Goal: Find contact information: Find contact information

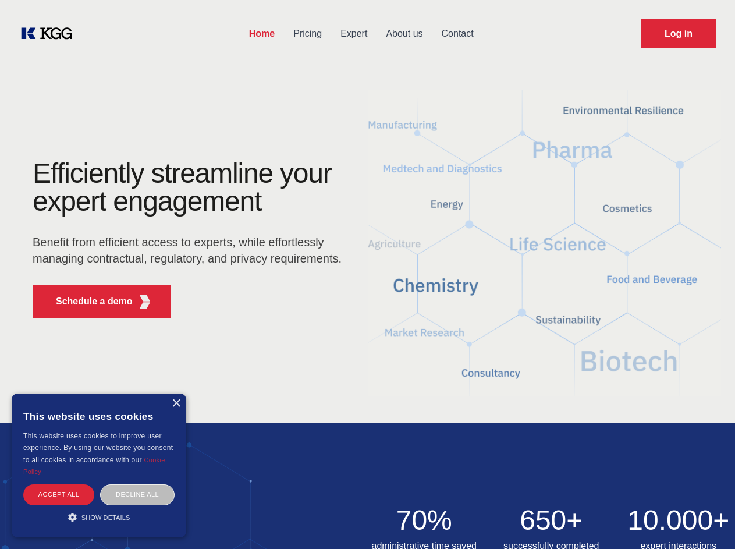
click at [367, 274] on div "Efficiently streamline your expert engagement Benefit from efficient access to …" at bounding box center [191, 244] width 354 height 168
click at [87, 302] on p "Schedule a demo" at bounding box center [94, 302] width 77 height 14
click at [176, 403] on div "× This website uses cookies This website uses cookies to improve user experienc…" at bounding box center [99, 466] width 175 height 144
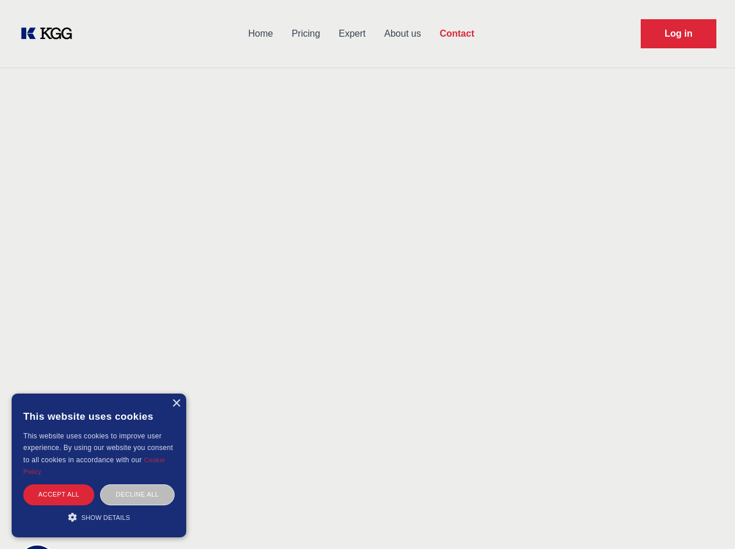
click at [59, 494] on div "Accept all" at bounding box center [58, 494] width 71 height 20
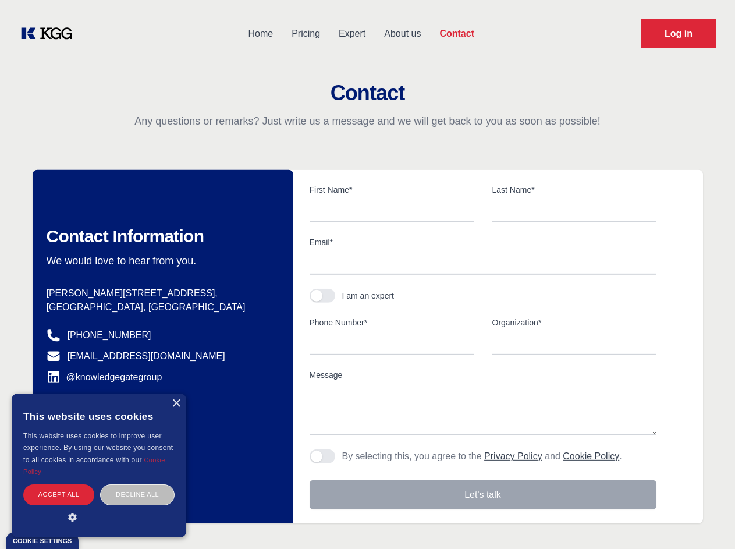
click at [137, 494] on div "Contact Information We would love to hear from you. Postal address [PERSON_NAME…" at bounding box center [163, 346] width 261 height 353
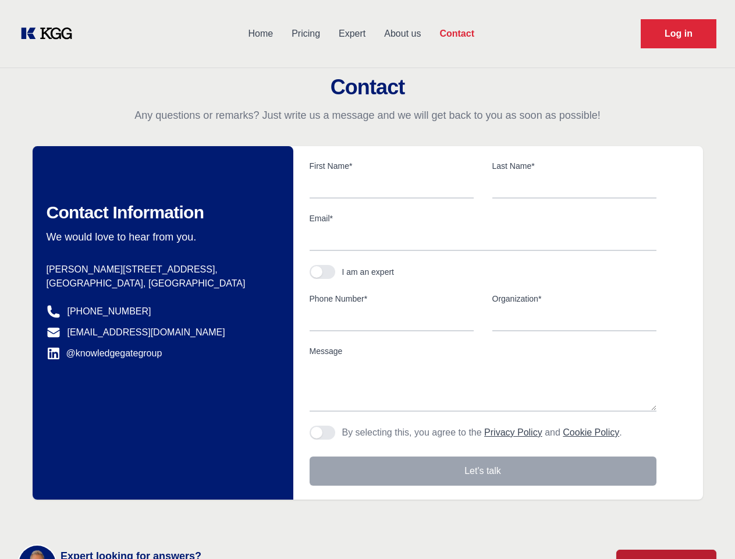
click at [99, 517] on main "Contact Any questions or remarks? Just write us a message and we will get back …" at bounding box center [367, 303] width 735 height 606
